Goal: Book appointment/travel/reservation

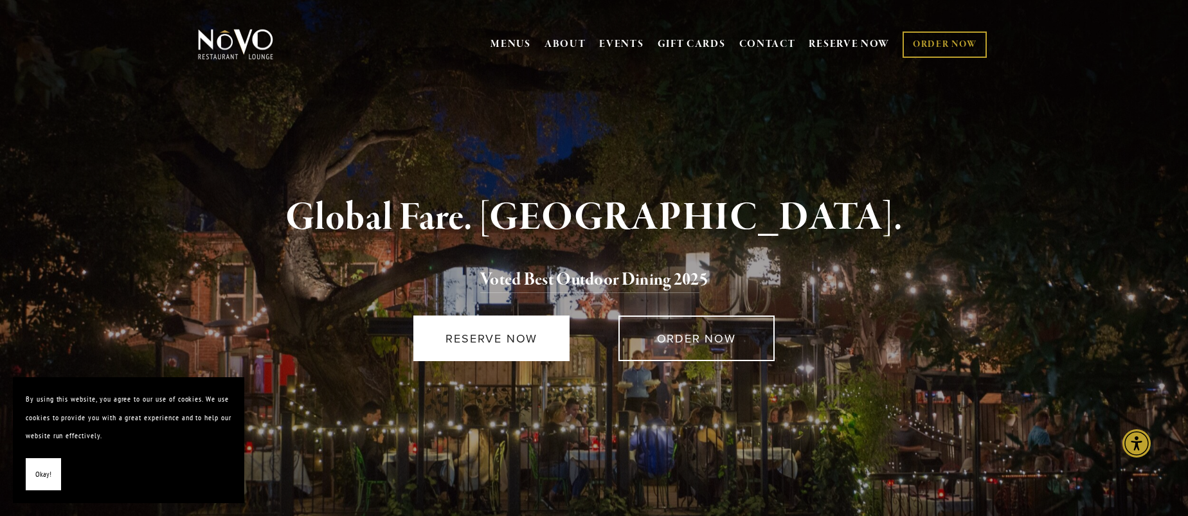
click at [493, 331] on link "RESERVE NOW" at bounding box center [491, 339] width 156 height 46
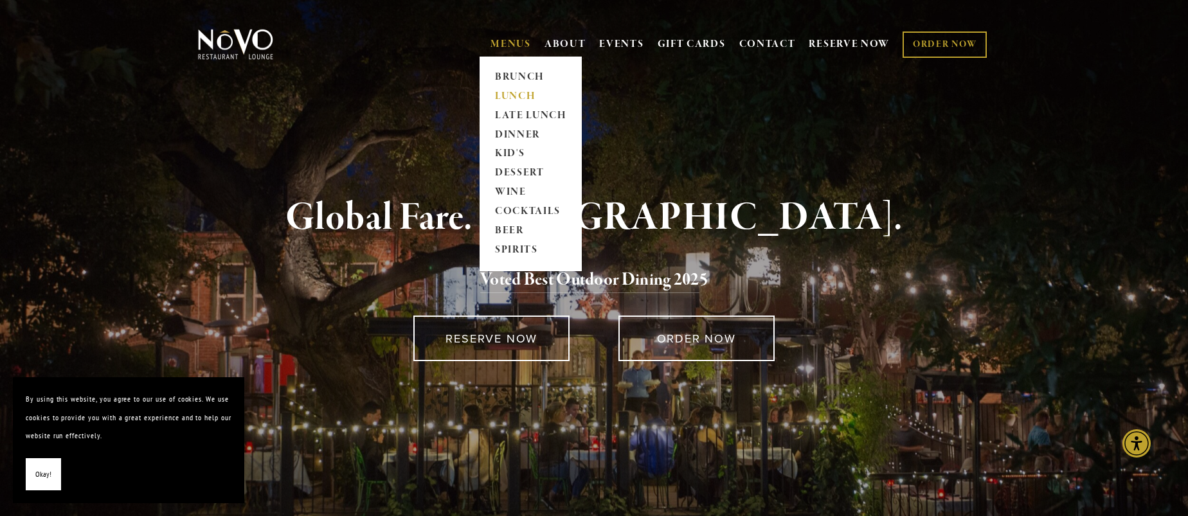
click at [510, 93] on link "LUNCH" at bounding box center [530, 96] width 80 height 19
